Goal: Transaction & Acquisition: Purchase product/service

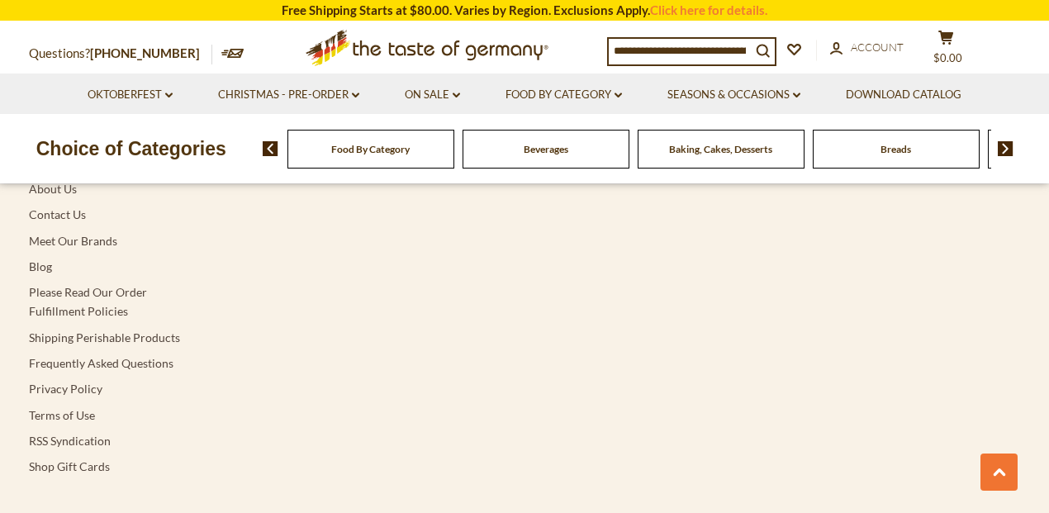
scroll to position [3129, 0]
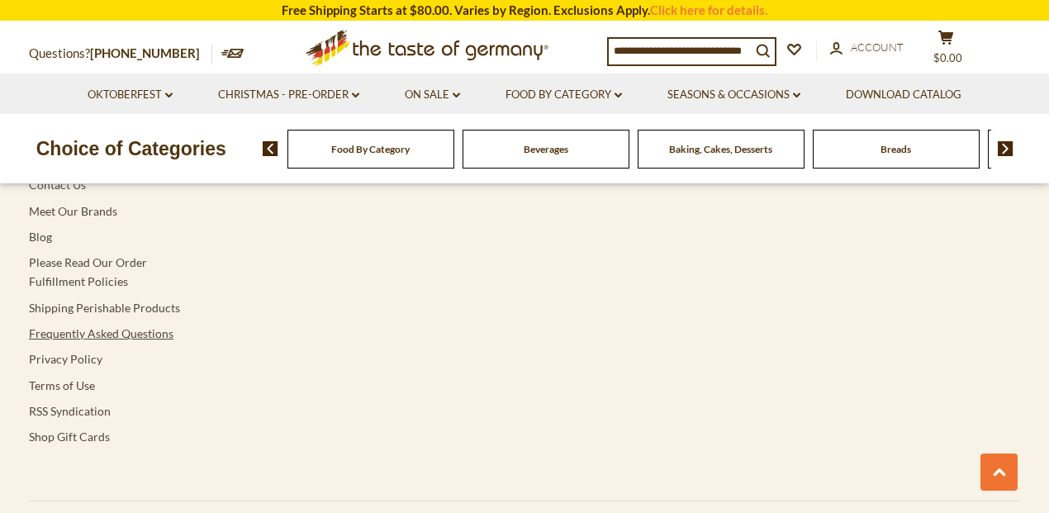
click at [109, 153] on link "Frequently Asked Questions" at bounding box center [101, 333] width 145 height 14
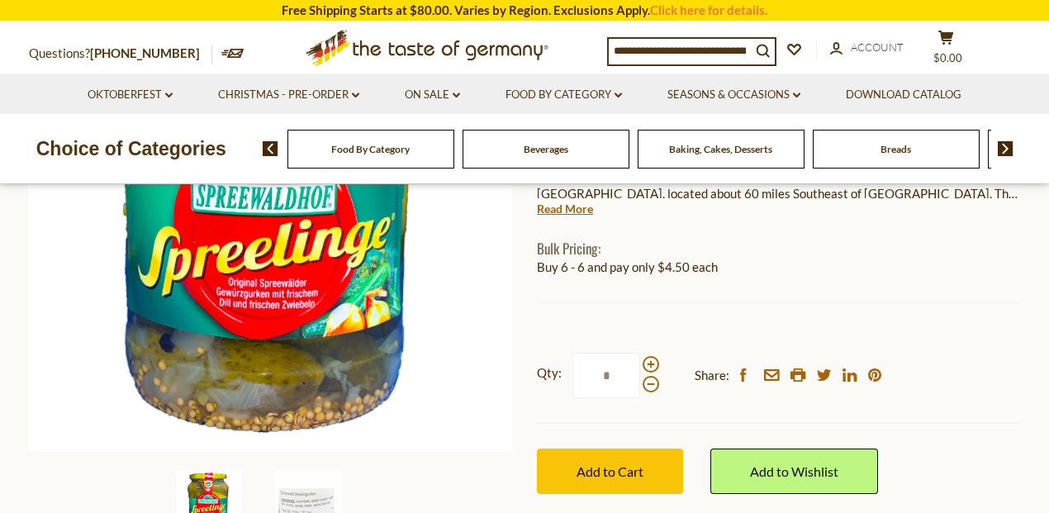
scroll to position [397, 0]
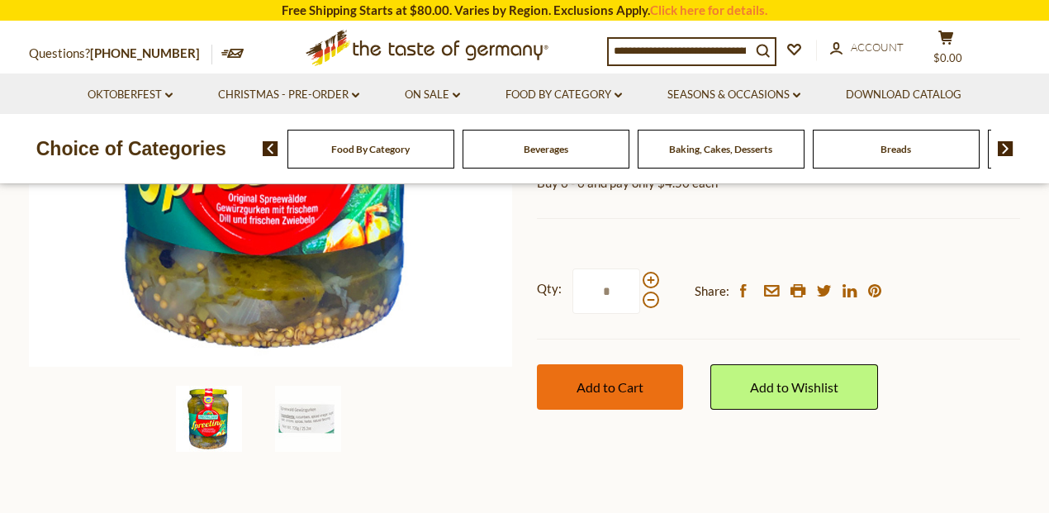
click at [616, 395] on button "Add to Cart" at bounding box center [610, 386] width 146 height 45
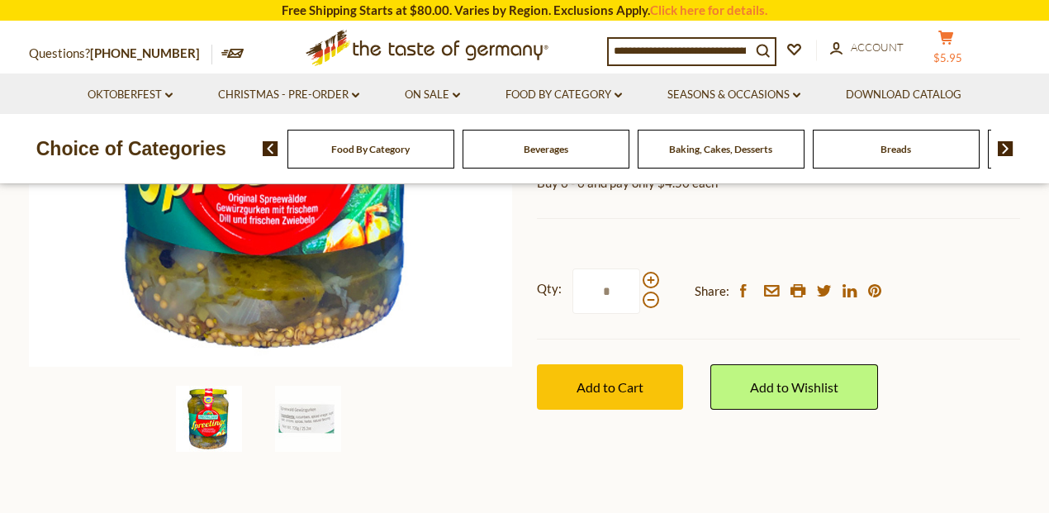
click at [957, 46] on button "cart $5.95" at bounding box center [946, 50] width 50 height 41
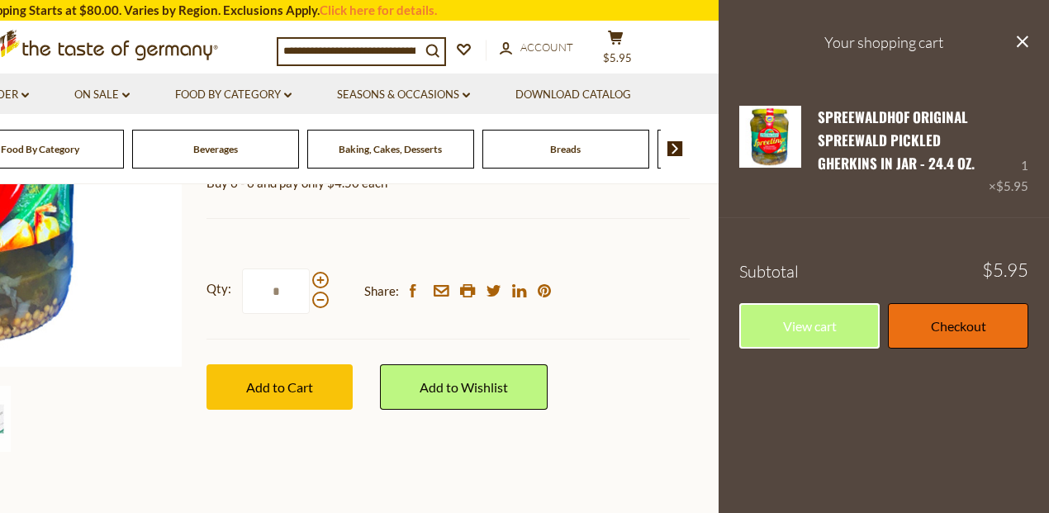
click at [986, 335] on link "Checkout" at bounding box center [958, 325] width 140 height 45
